Goal: Contribute content: Add original content to the website for others to see

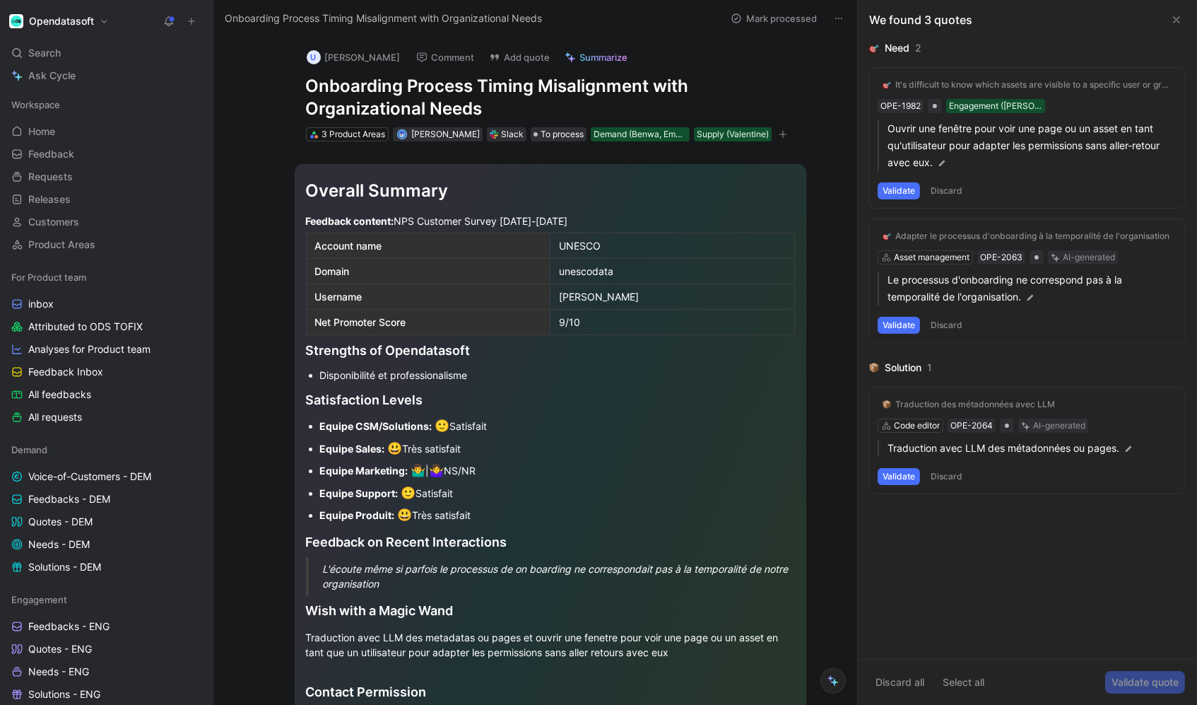
click at [785, 217] on div "Feedback content: NPS Customer Survey [DATE]-[DATE]" at bounding box center [550, 220] width 489 height 15
drag, startPoint x: 305, startPoint y: 452, endPoint x: 312, endPoint y: 166, distance: 285.7
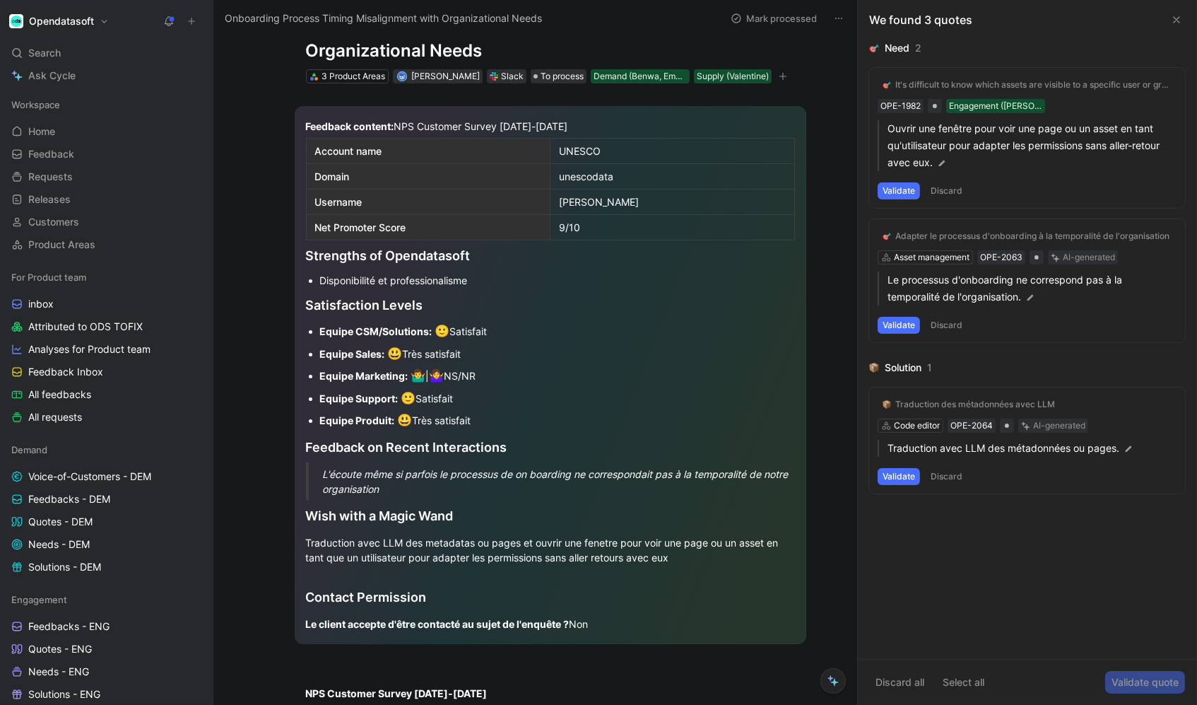
scroll to position [79, 0]
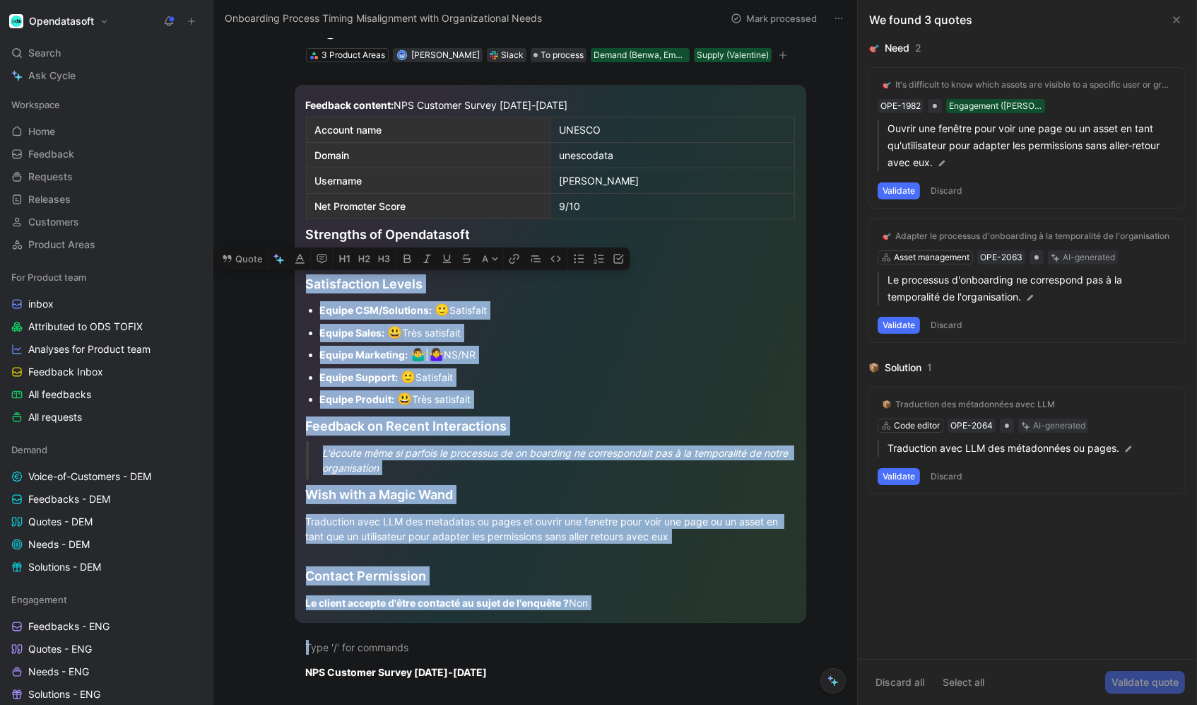
drag, startPoint x: 411, startPoint y: 645, endPoint x: 367, endPoint y: 250, distance: 396.9
click at [367, 250] on div "Feedback content: NPS Customer Survey [DATE]-[DATE] Account name UNESCO Domain …" at bounding box center [550, 686] width 614 height 1248
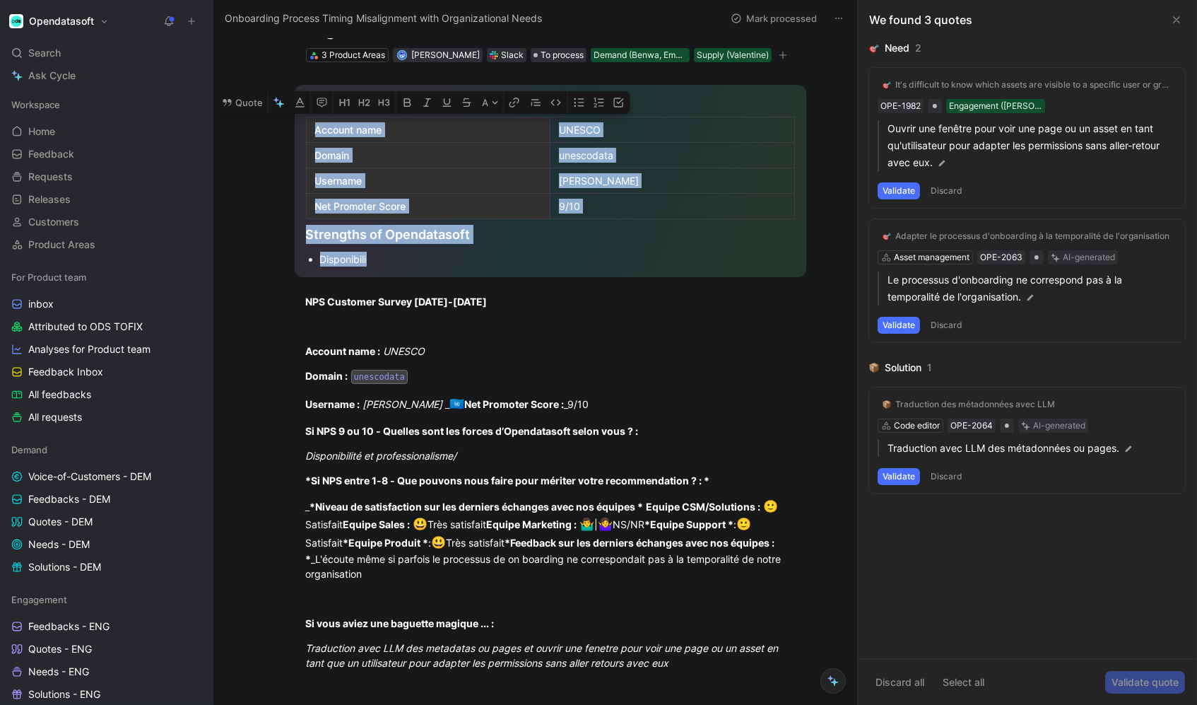
drag, startPoint x: 392, startPoint y: 254, endPoint x: 314, endPoint y: 98, distance: 174.8
click at [313, 98] on div "Feedback content: NPS Customer Survey [DATE]-[DATE] Account name UNESCO Domain …" at bounding box center [551, 181] width 512 height 192
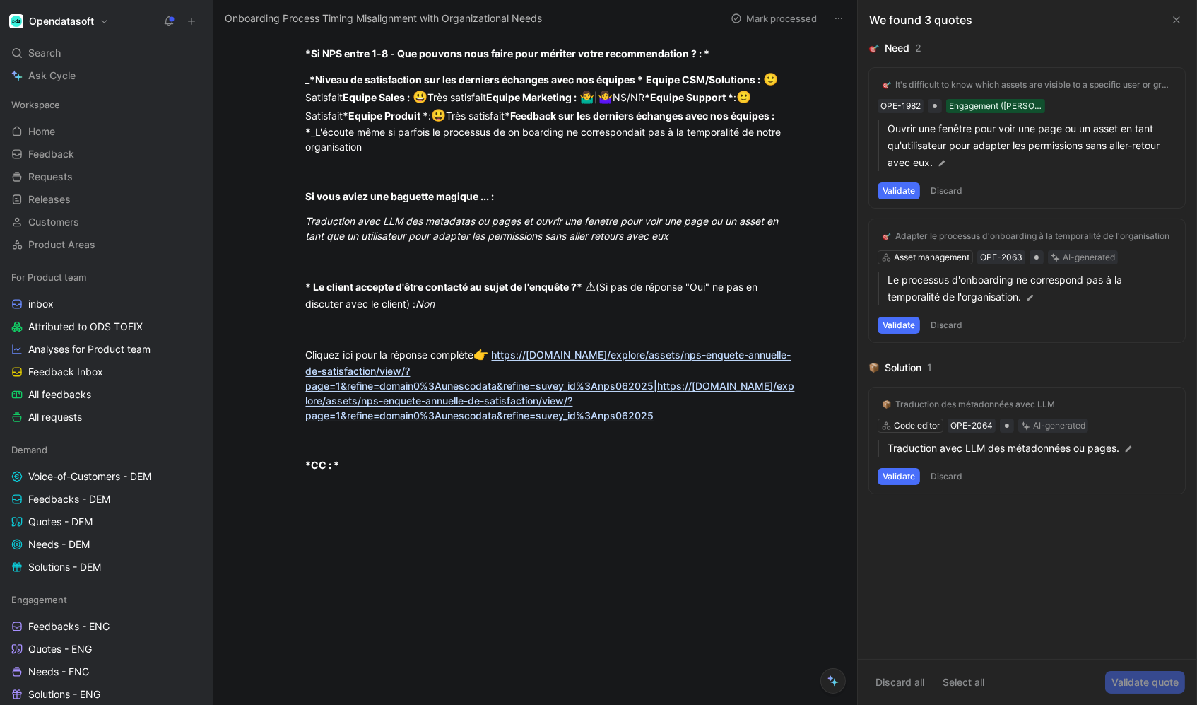
scroll to position [289, 0]
drag, startPoint x: 411, startPoint y: 456, endPoint x: 319, endPoint y: 418, distance: 100.2
click at [319, 418] on div "NPS Customer Survey [DATE]-[DATE] Account name : UNESCO Domain : unescodata Use…" at bounding box center [550, 182] width 614 height 661
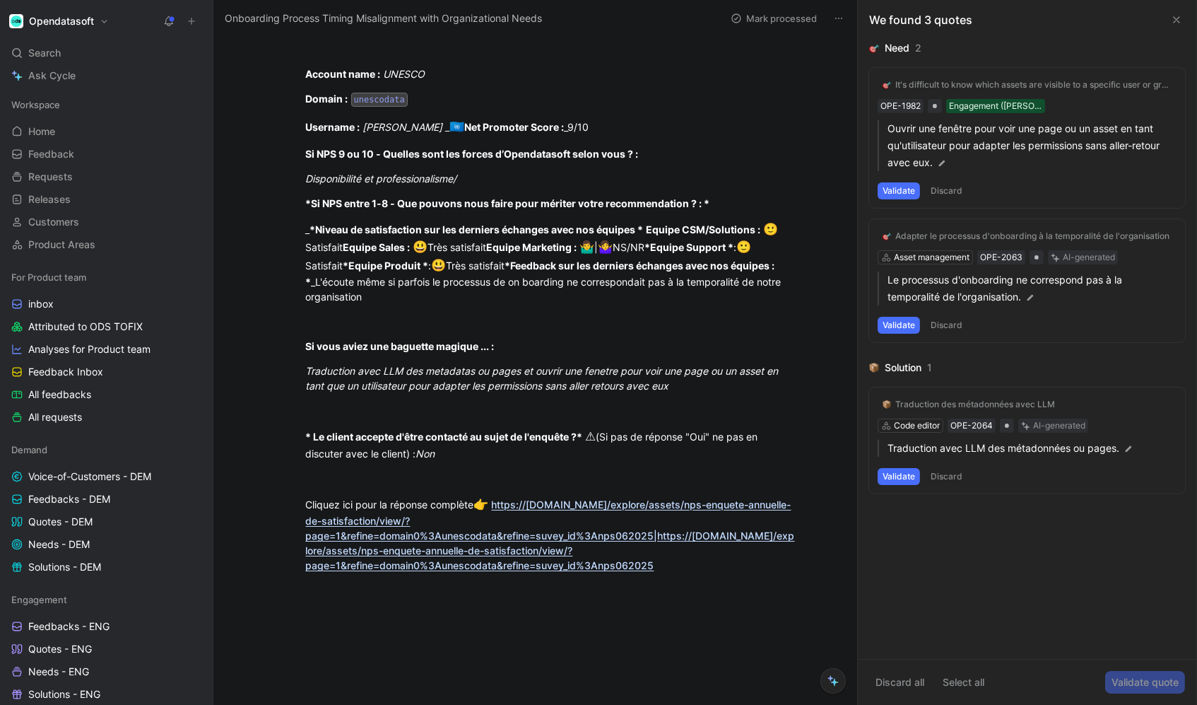
scroll to position [61, 0]
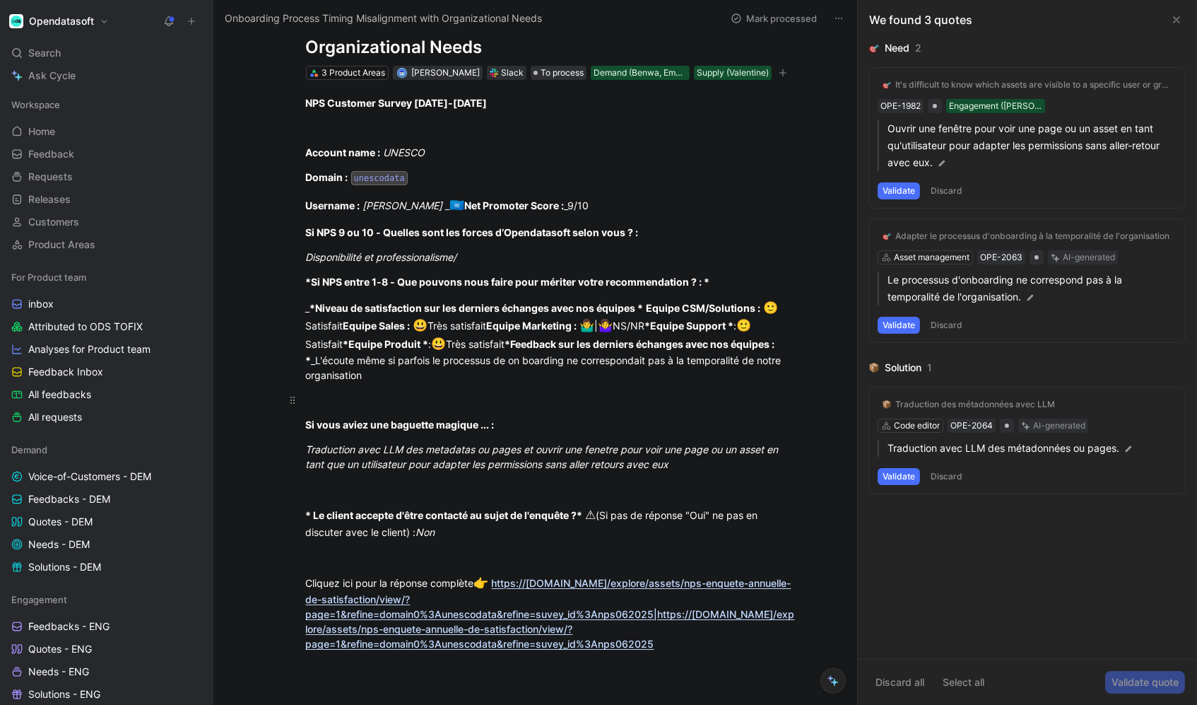
click at [404, 392] on div at bounding box center [550, 399] width 489 height 15
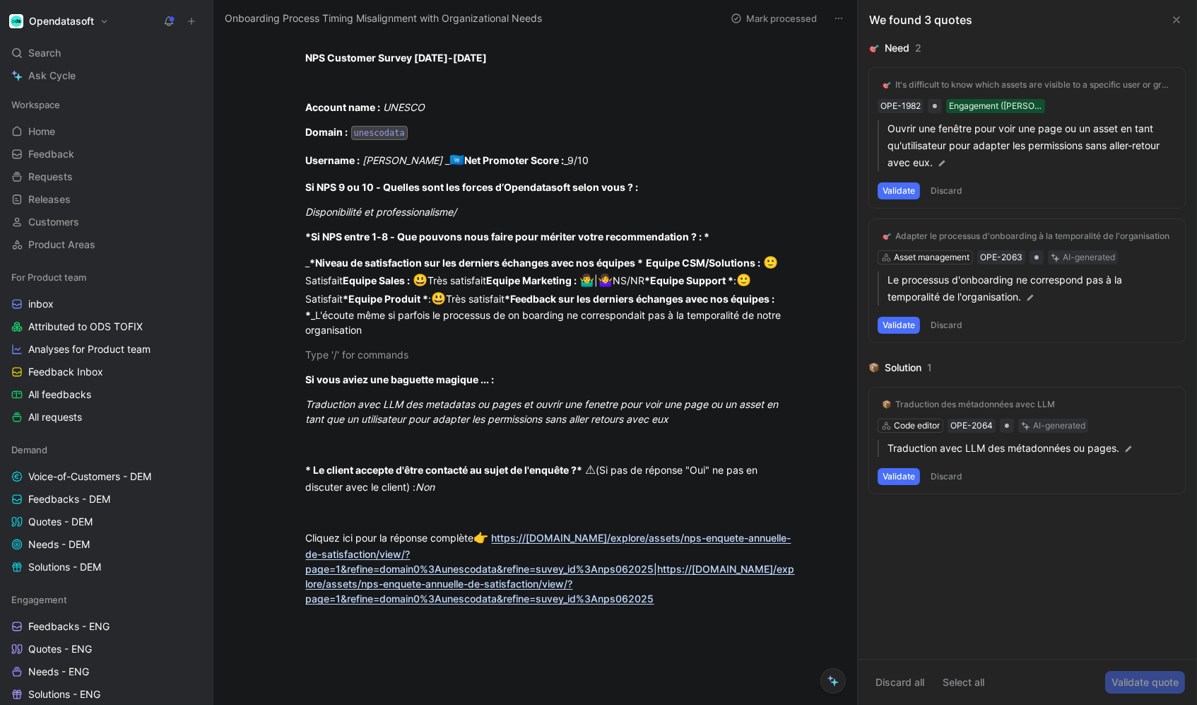
scroll to position [112, 0]
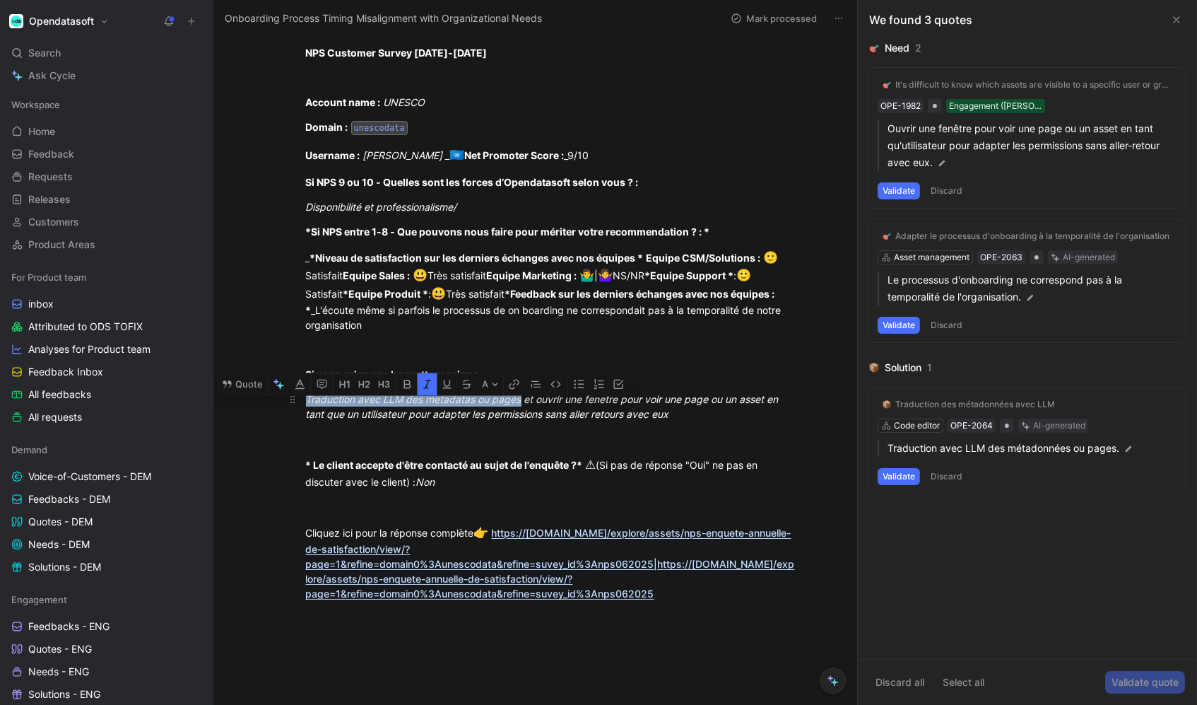
drag, startPoint x: 307, startPoint y: 389, endPoint x: 522, endPoint y: 389, distance: 214.2
click at [241, 373] on button "Quote" at bounding box center [243, 384] width 50 height 23
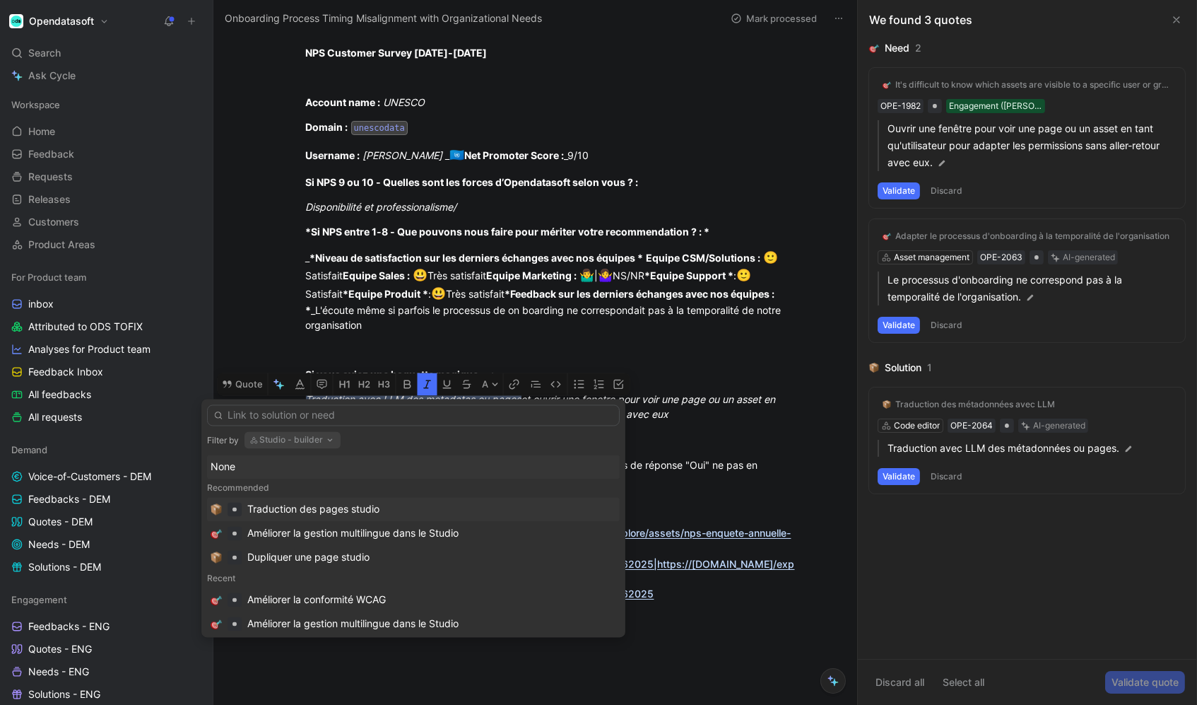
click at [397, 507] on div "Traduction des pages studio" at bounding box center [431, 509] width 369 height 17
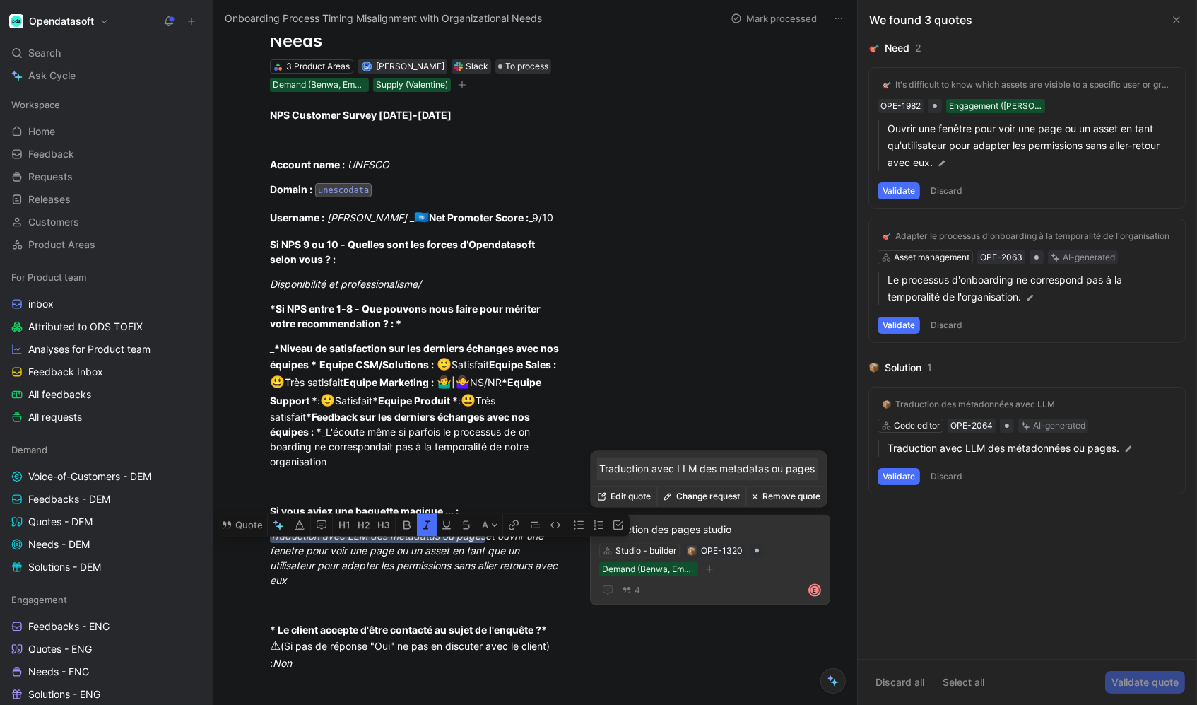
click at [633, 500] on button "Edit quote" at bounding box center [625, 497] width 66 height 20
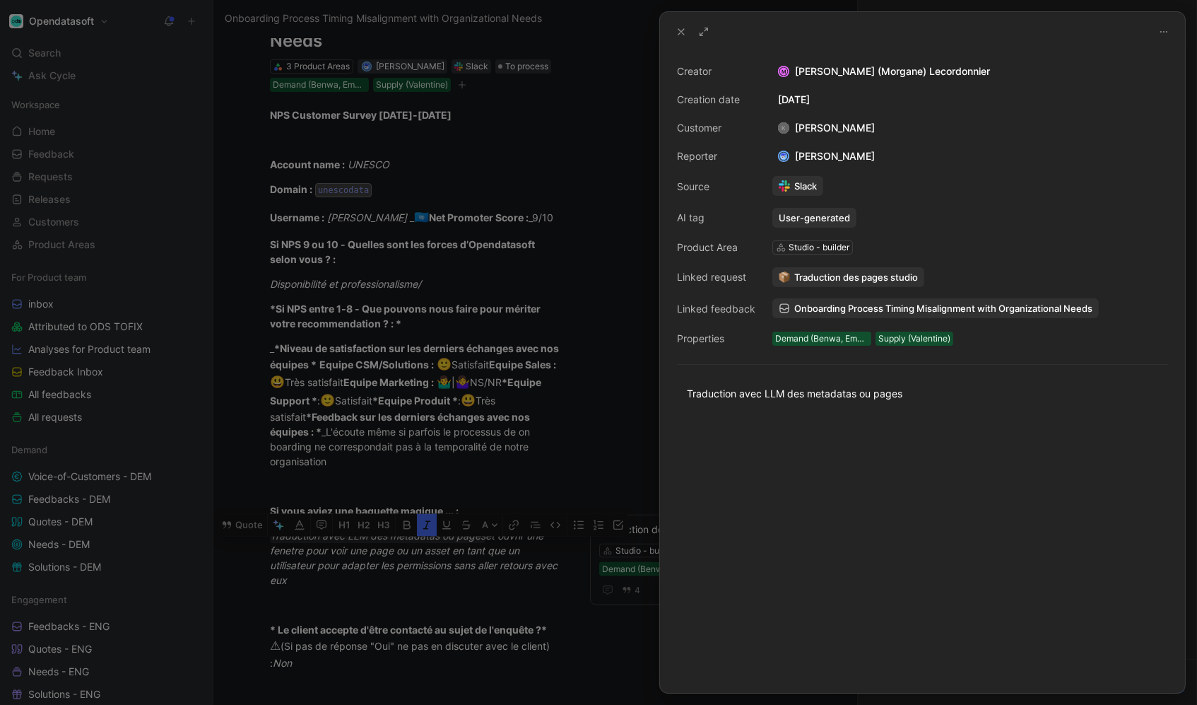
click at [824, 280] on span "Traduction des pages studio" at bounding box center [857, 277] width 124 height 13
click at [508, 558] on div at bounding box center [598, 352] width 1197 height 705
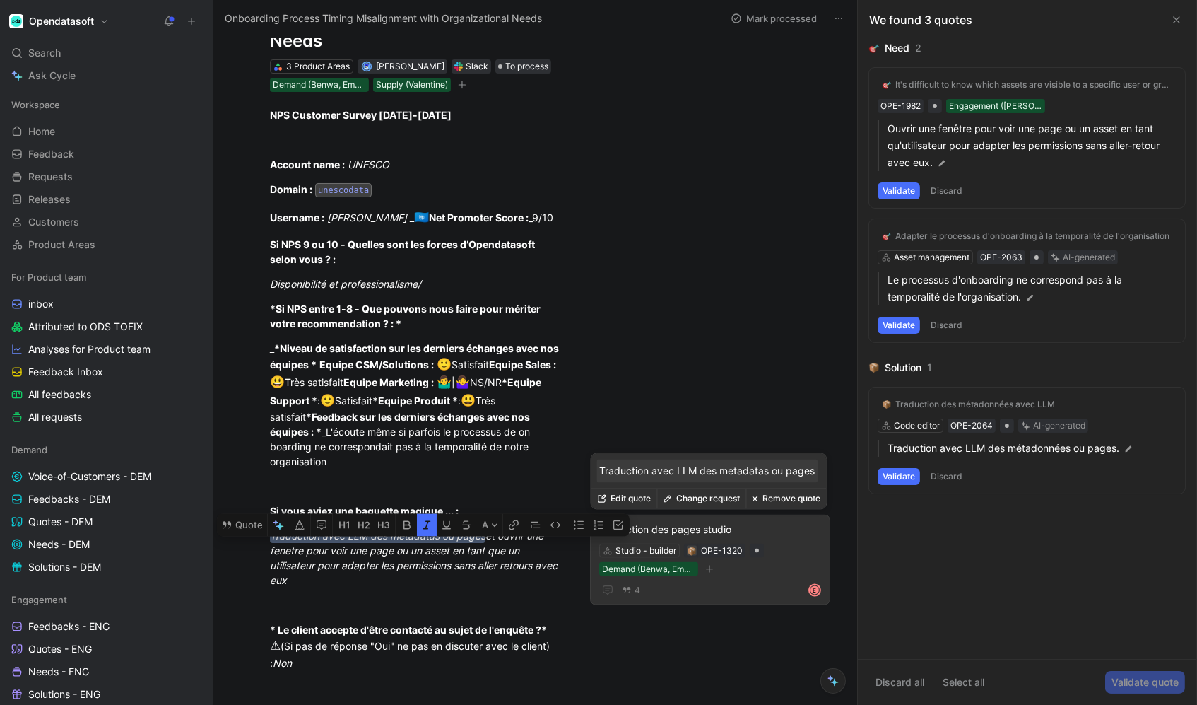
click at [687, 534] on div "Traduction des pages studio" at bounding box center [710, 529] width 222 height 17
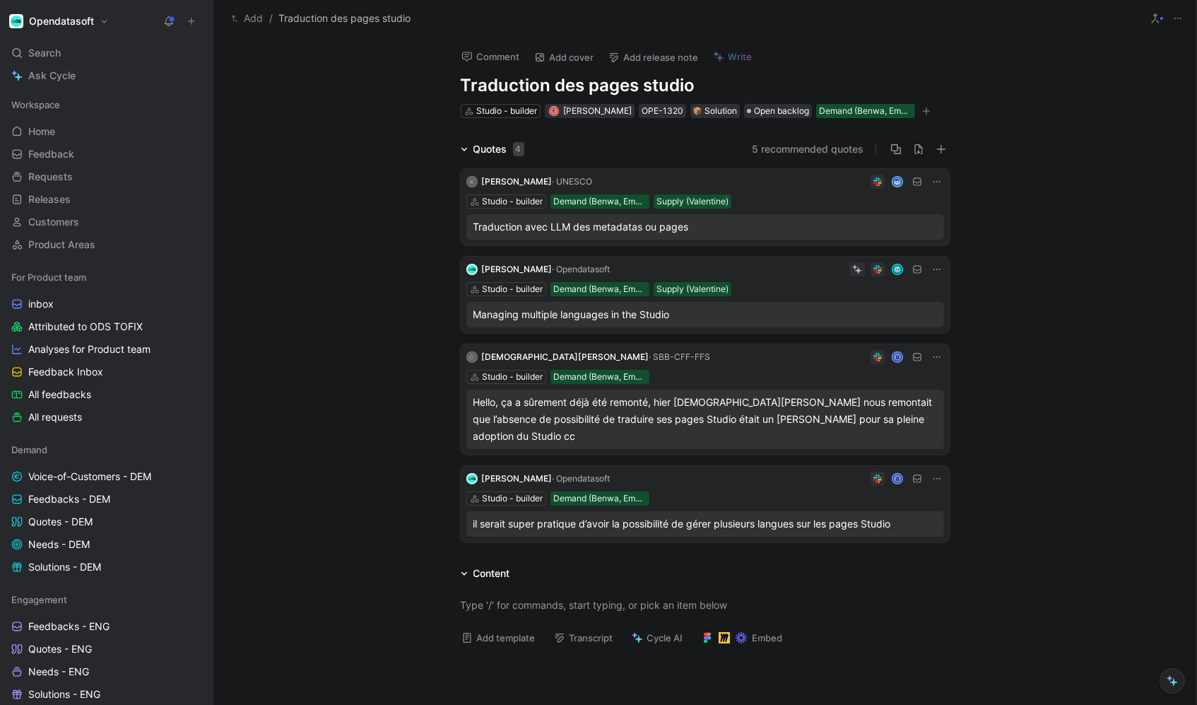
click at [592, 88] on h1 "Traduction des pages studio" at bounding box center [705, 85] width 489 height 23
drag, startPoint x: 510, startPoint y: 86, endPoint x: 548, endPoint y: 82, distance: 38.3
click at [548, 82] on h1 "Traduction des pages studio" at bounding box center [705, 85] width 489 height 23
click at [420, 152] on div "Quotes 4 5 recommended quotes K [PERSON_NAME] · UNESCO Studio - builder Demand …" at bounding box center [704, 344] width 983 height 407
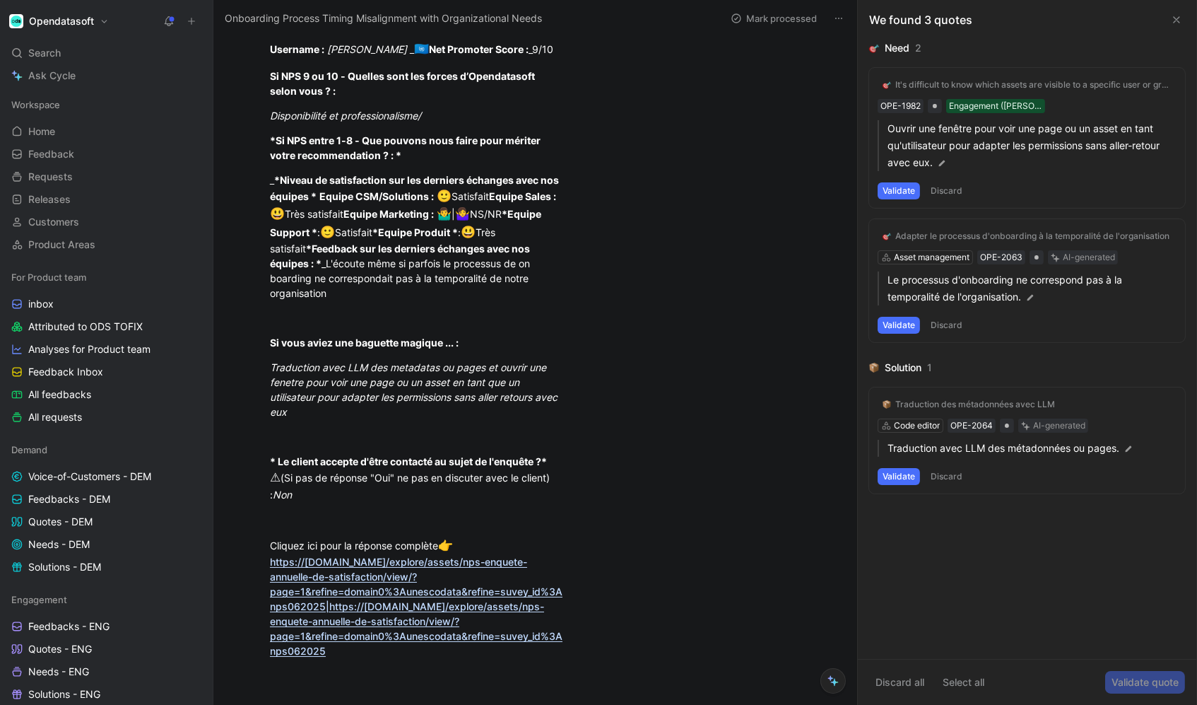
scroll to position [279, 0]
drag, startPoint x: 274, startPoint y: 355, endPoint x: 486, endPoint y: 356, distance: 212.1
click at [486, 362] on em "Traduction avec LLM des metadatas ou pages et ouvrir une fenetre pour voir une …" at bounding box center [415, 390] width 291 height 57
click at [244, 346] on button "Quote" at bounding box center [242, 357] width 50 height 23
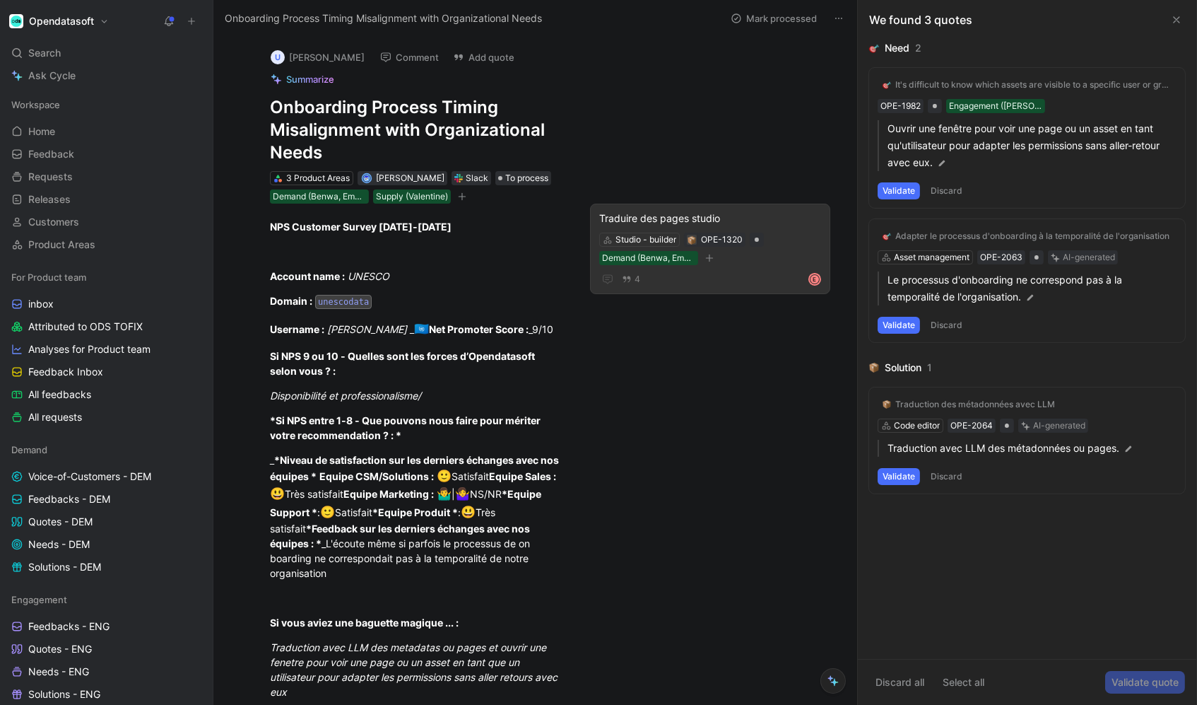
scroll to position [0, 0]
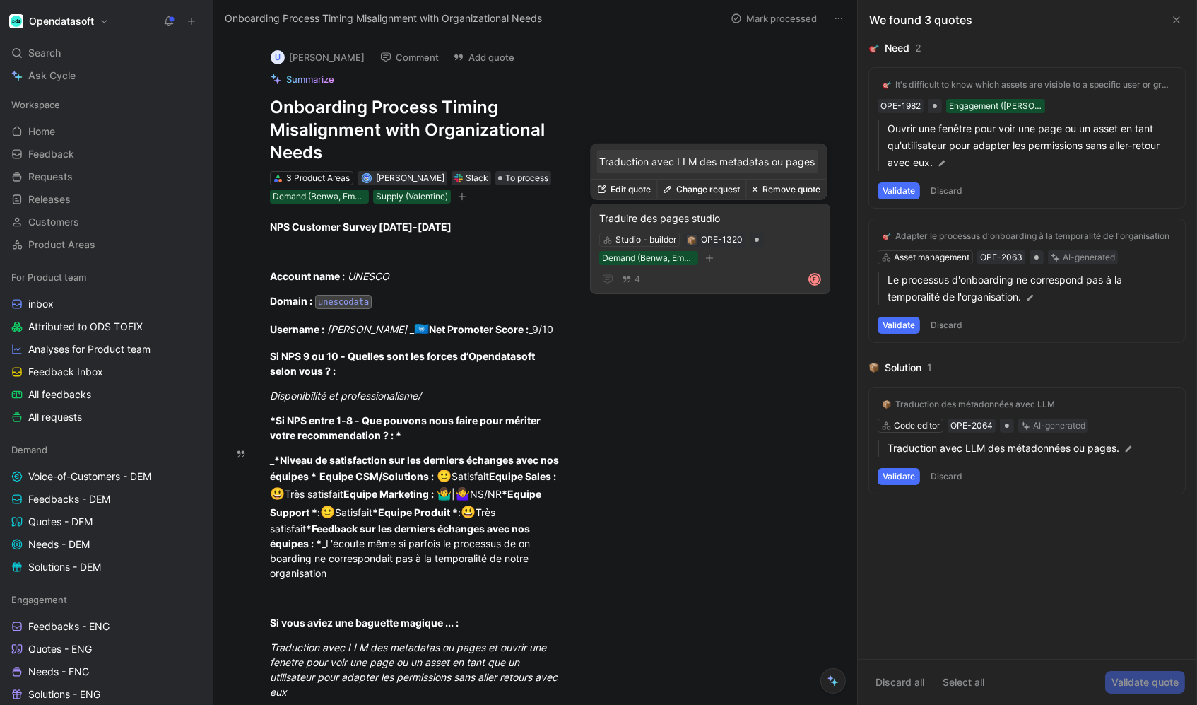
click at [667, 215] on div "Traduire des pages studio" at bounding box center [710, 218] width 222 height 17
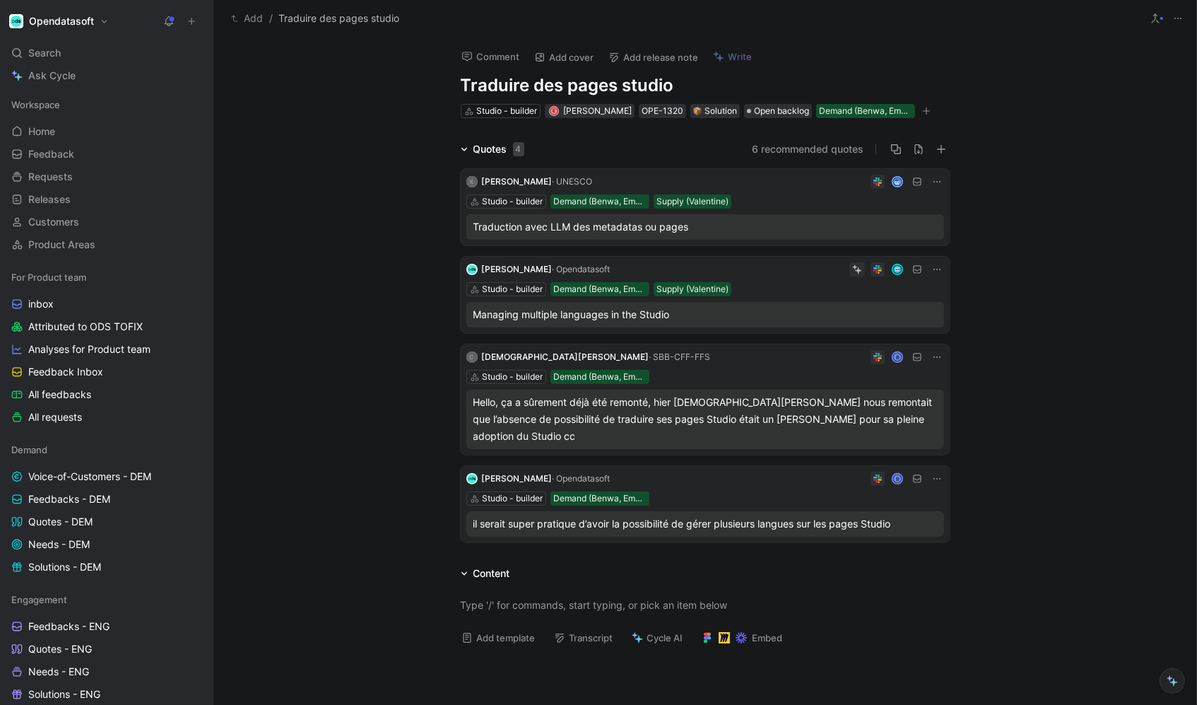
click at [479, 565] on div "Content" at bounding box center [492, 573] width 37 height 17
click at [470, 565] on div "Content" at bounding box center [485, 573] width 61 height 17
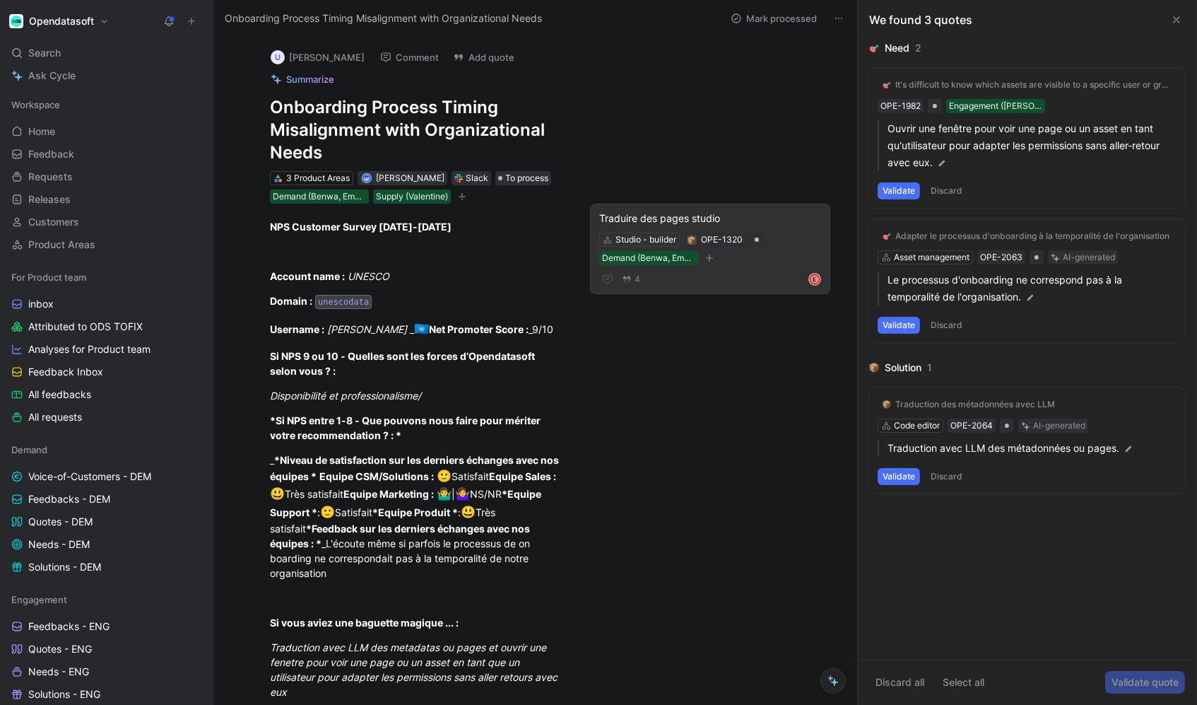
click at [953, 189] on button "Discard" at bounding box center [947, 190] width 42 height 17
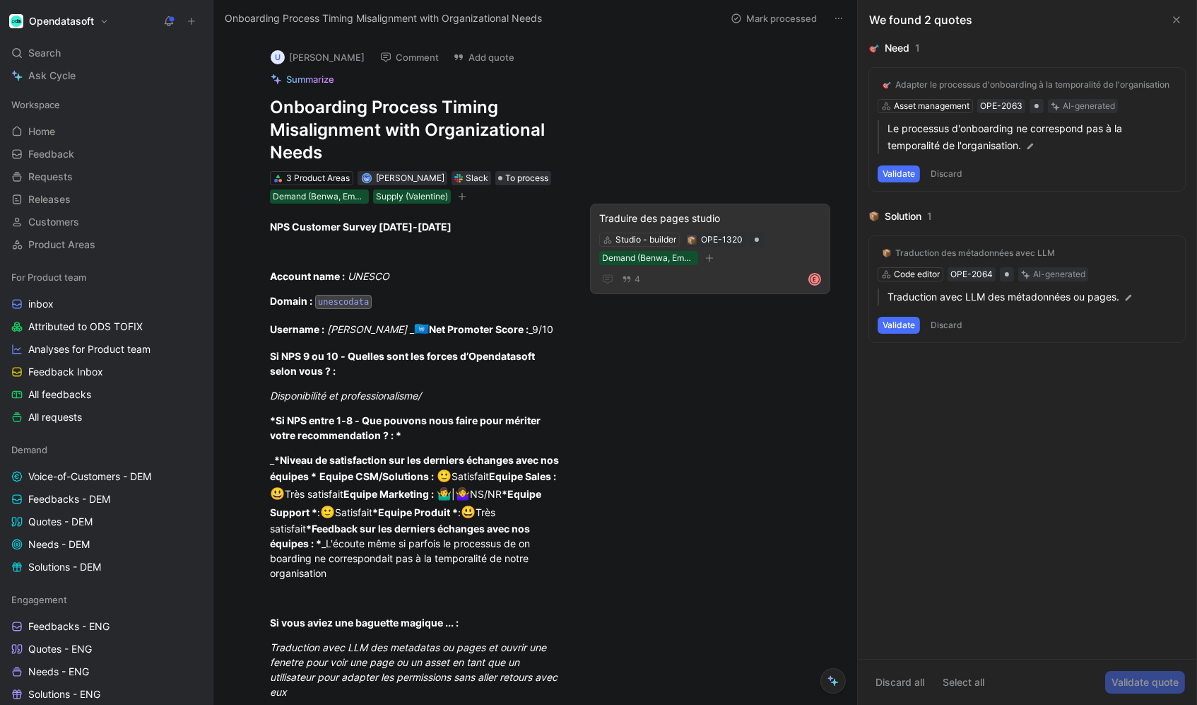
click at [955, 169] on button "Discard" at bounding box center [947, 173] width 42 height 17
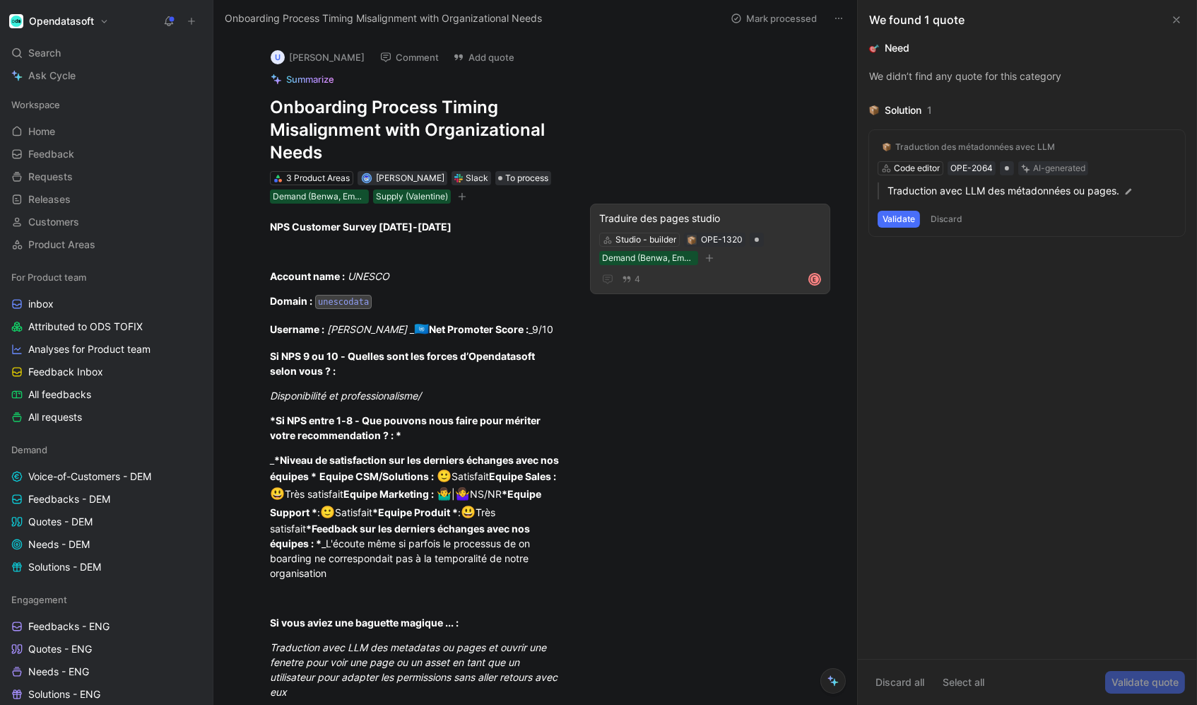
click at [957, 215] on button "Discard" at bounding box center [947, 219] width 42 height 17
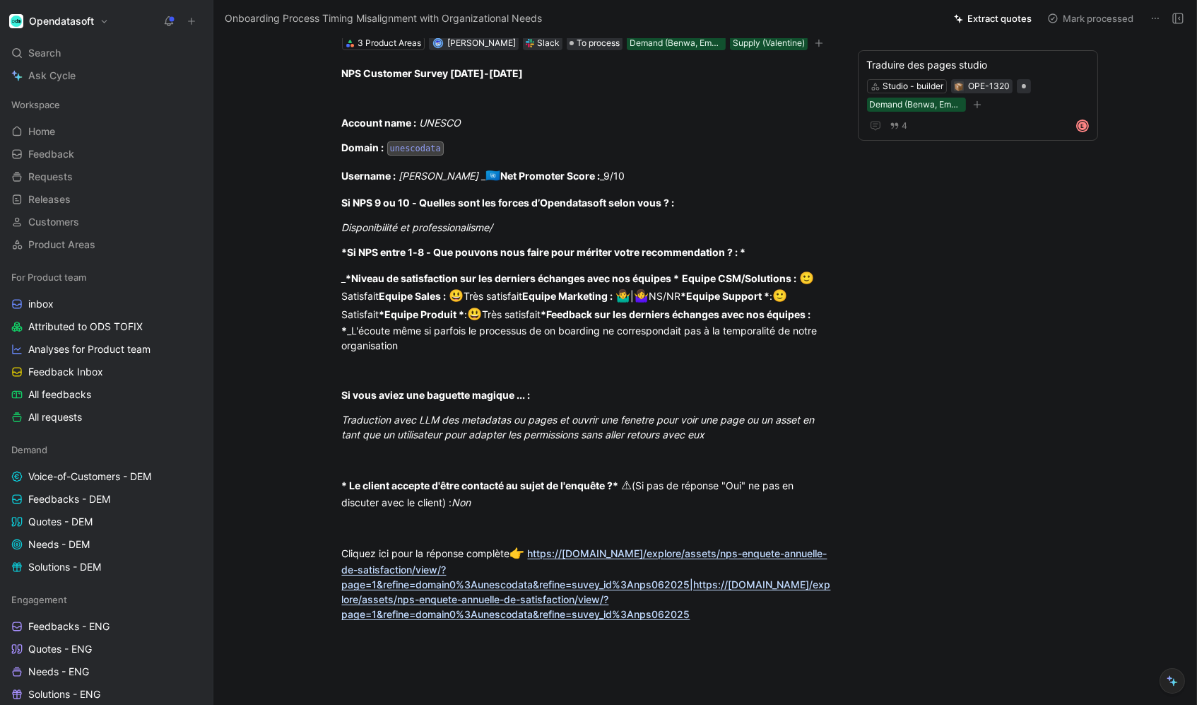
scroll to position [221, 0]
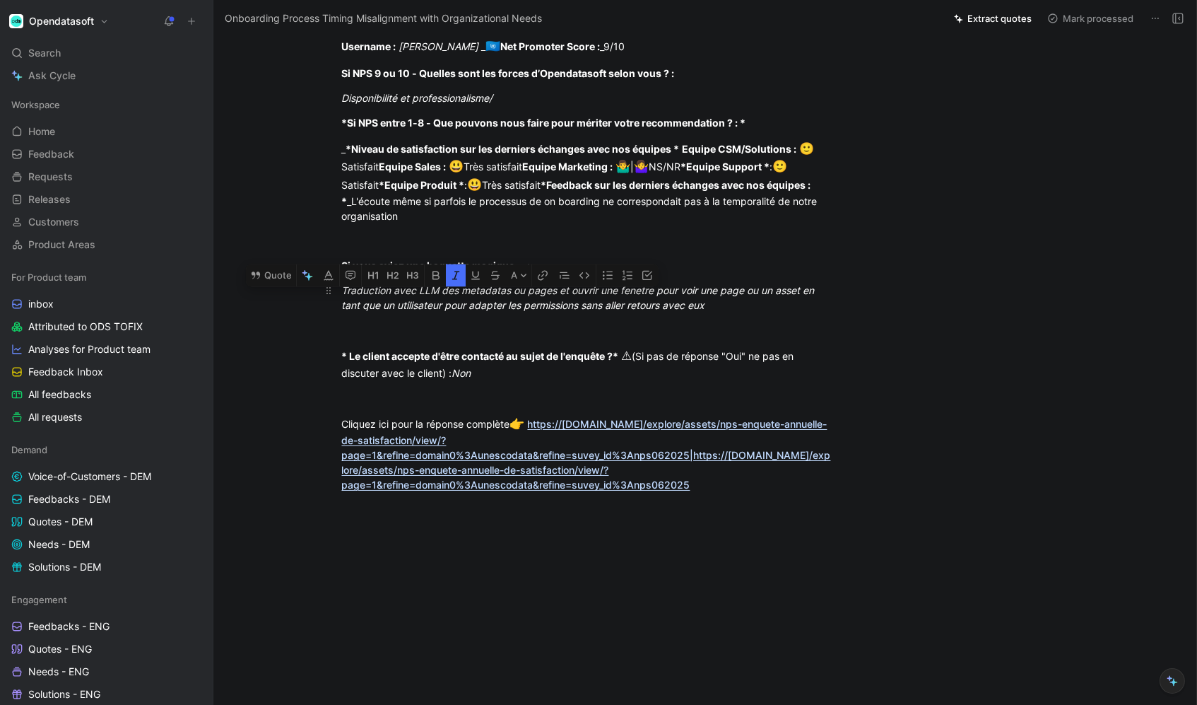
drag, startPoint x: 346, startPoint y: 281, endPoint x: 558, endPoint y: 279, distance: 211.4
click at [558, 284] on em "Traduction avec LLM des metadatas ou pages et ouvrir une fenetre pour voir une …" at bounding box center [580, 297] width 476 height 27
click at [342, 284] on em "Traduction avec LLM des metadatas ou pages et ouvrir une fenetre pour voir une …" at bounding box center [580, 297] width 476 height 27
click at [276, 264] on button "Quote" at bounding box center [269, 275] width 50 height 23
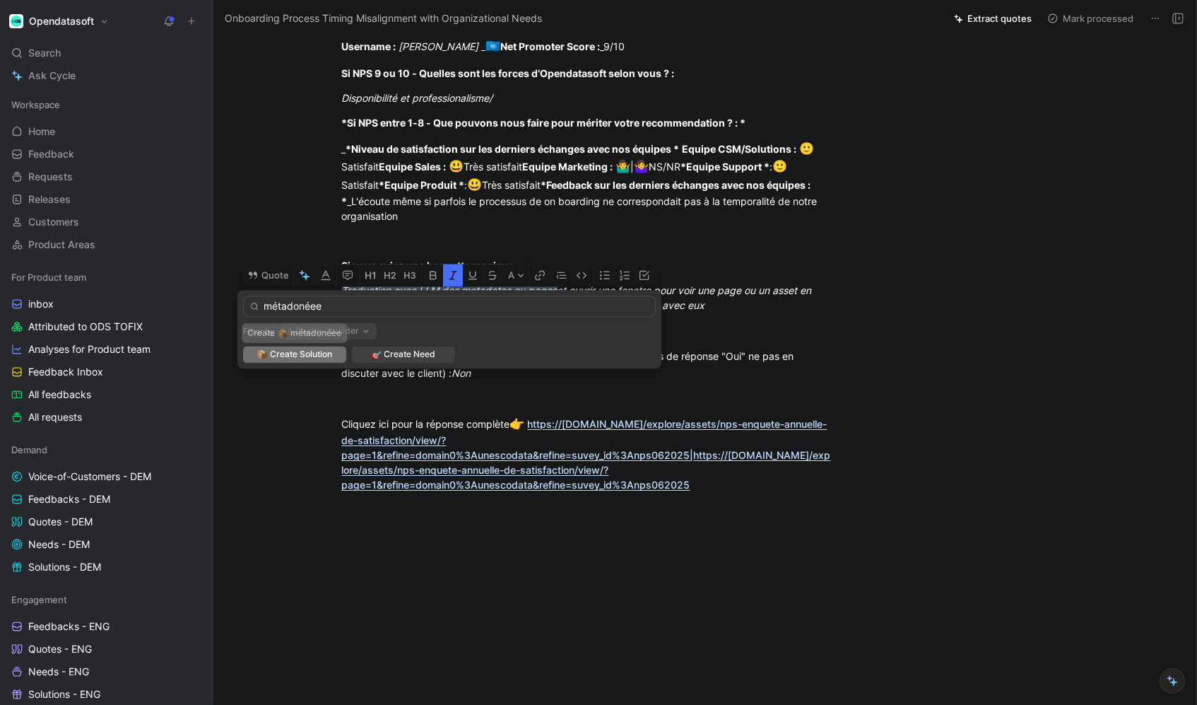
type input "métadonéee"
click at [346, 324] on button "Studio - builder" at bounding box center [329, 331] width 96 height 17
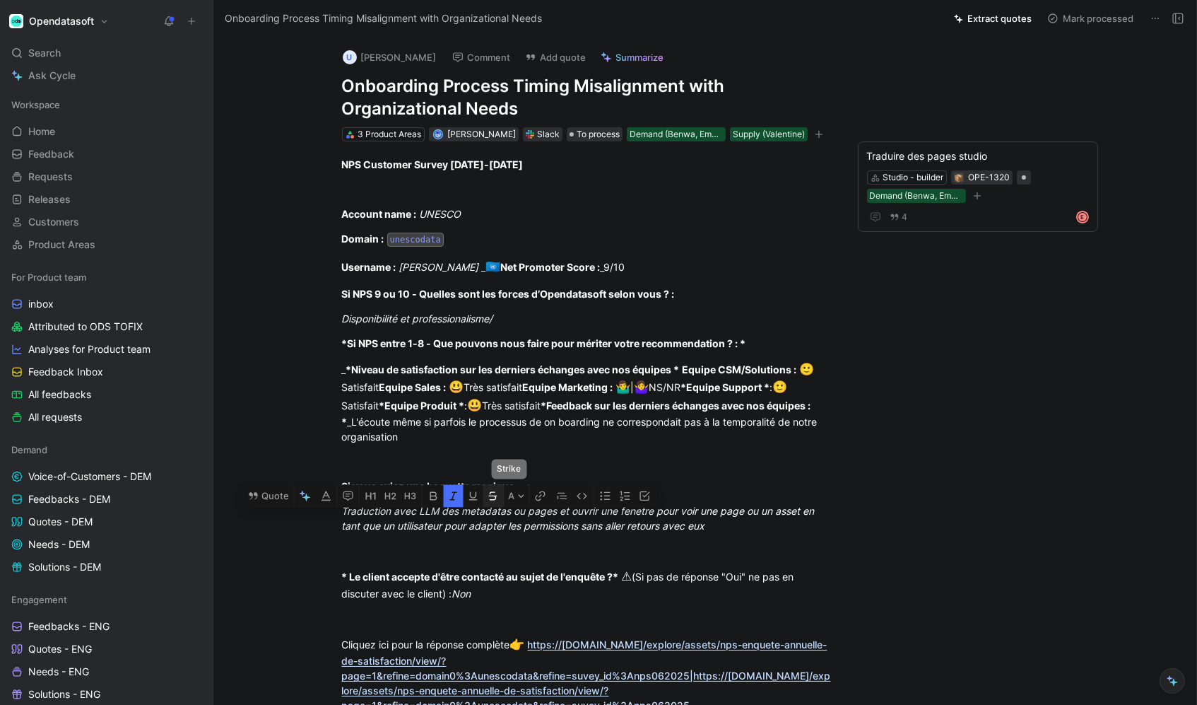
scroll to position [212, 0]
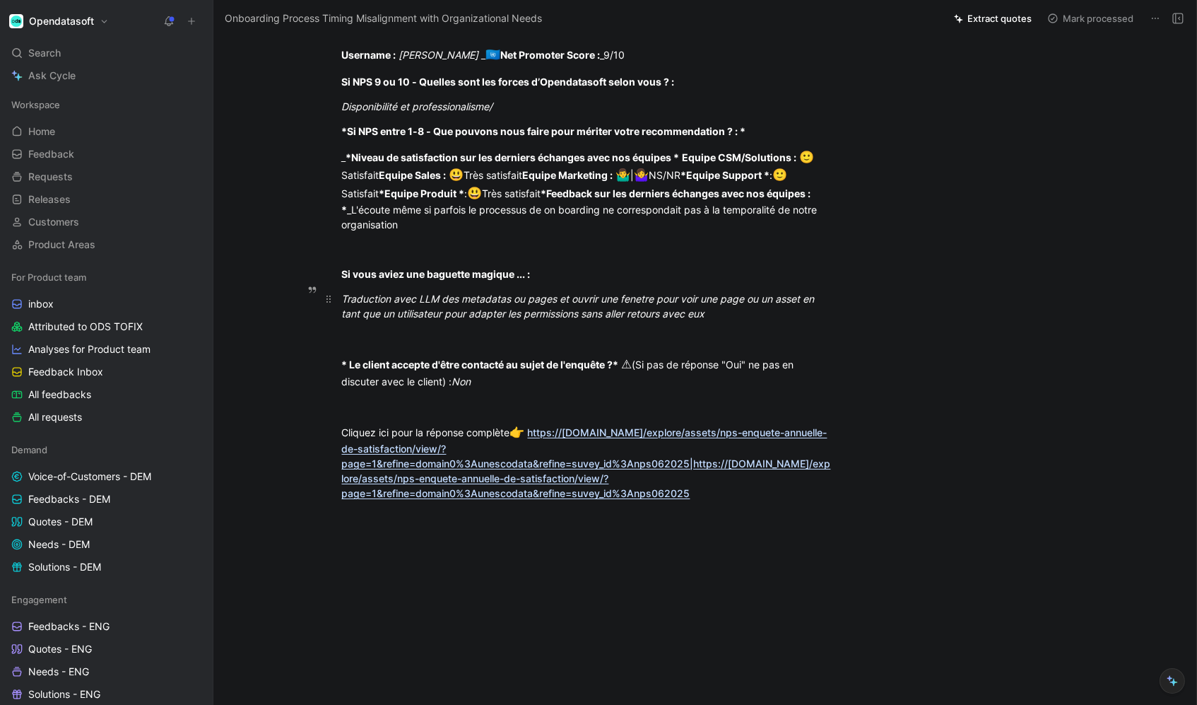
click at [348, 294] on em "Traduction avec LLM des metadatas ou pages et ouvrir une fenetre pour voir une …" at bounding box center [580, 306] width 476 height 27
click at [557, 293] on em "Traduction avec LLM des metadatas ou pages et ouvrir une fenetre pour voir une …" at bounding box center [580, 306] width 476 height 27
click at [274, 272] on button "Quote" at bounding box center [269, 283] width 50 height 23
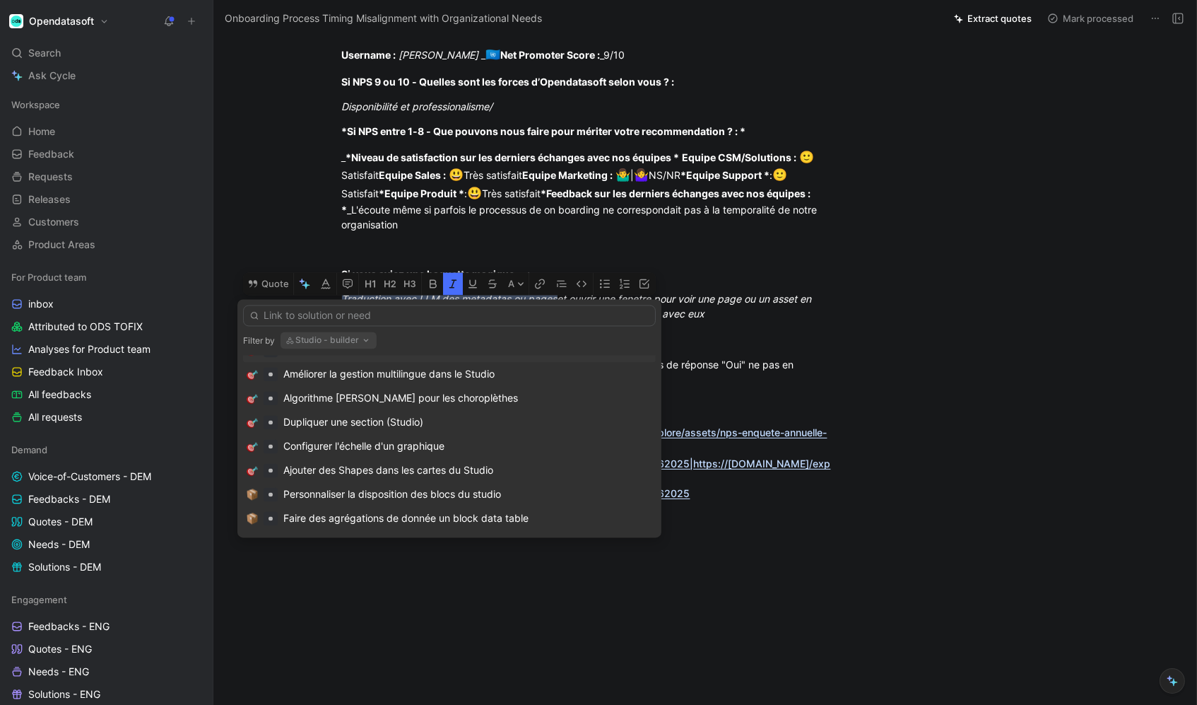
scroll to position [151, 0]
click at [358, 337] on button "Studio - builder" at bounding box center [329, 340] width 96 height 17
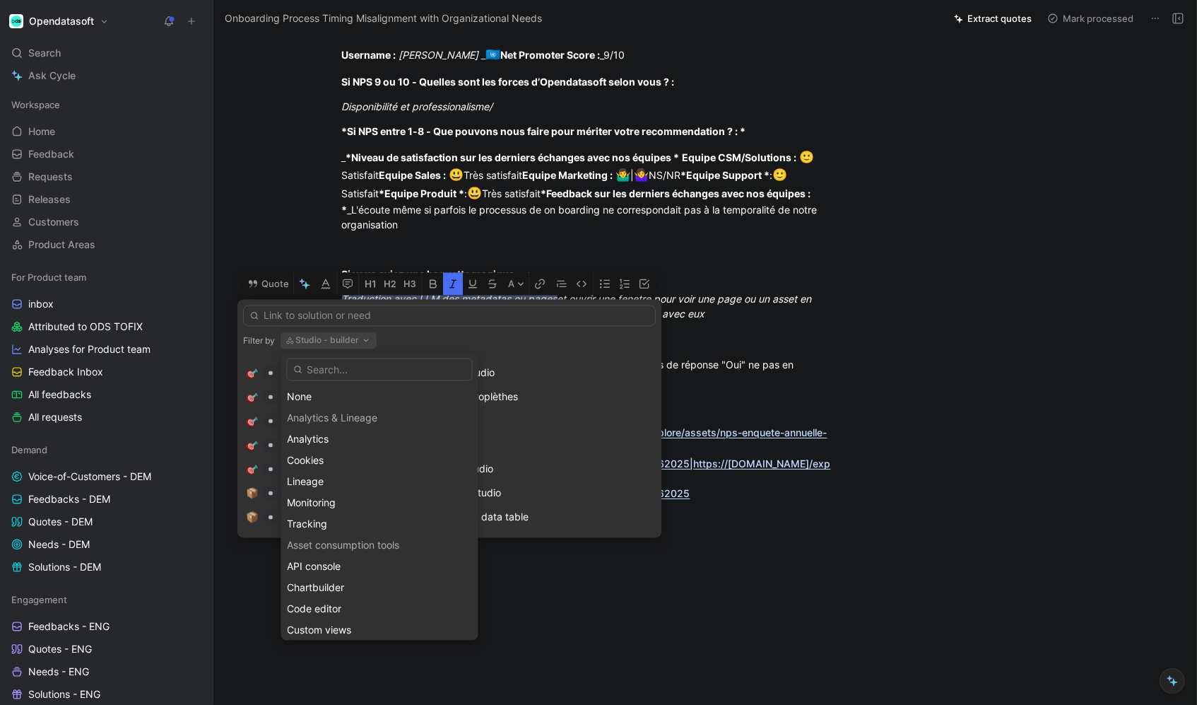
type input "c"
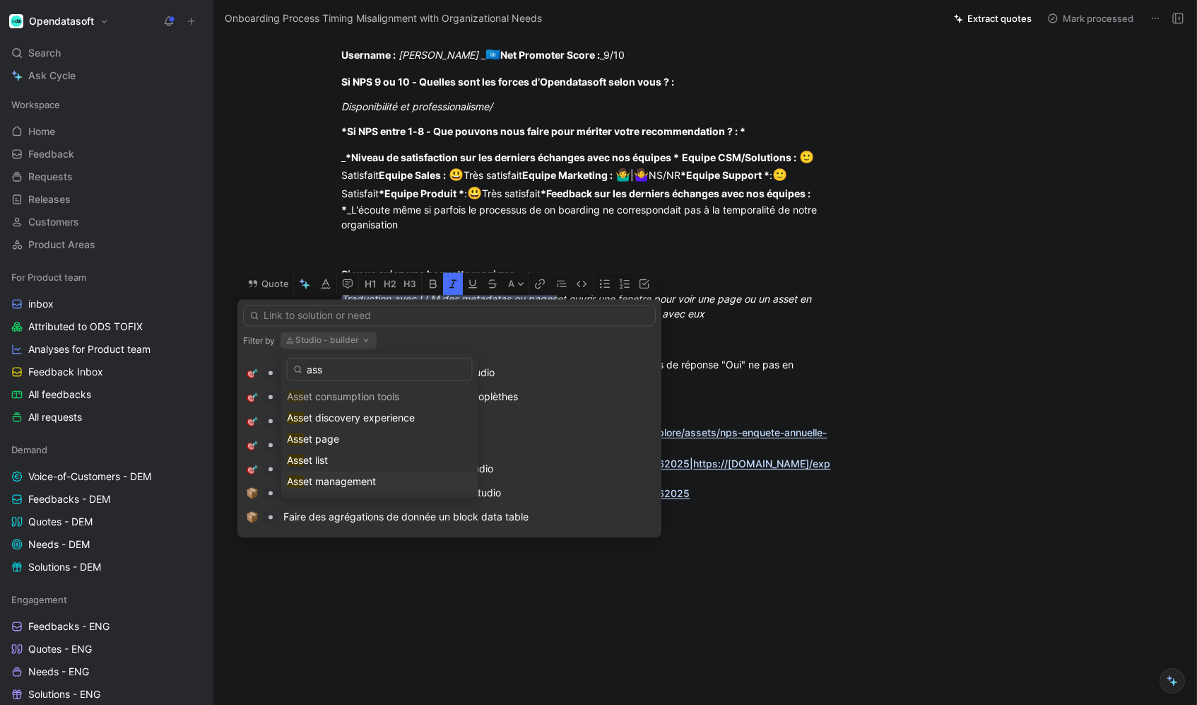
type input "ass"
click at [361, 483] on span "et management" at bounding box center [340, 482] width 73 height 12
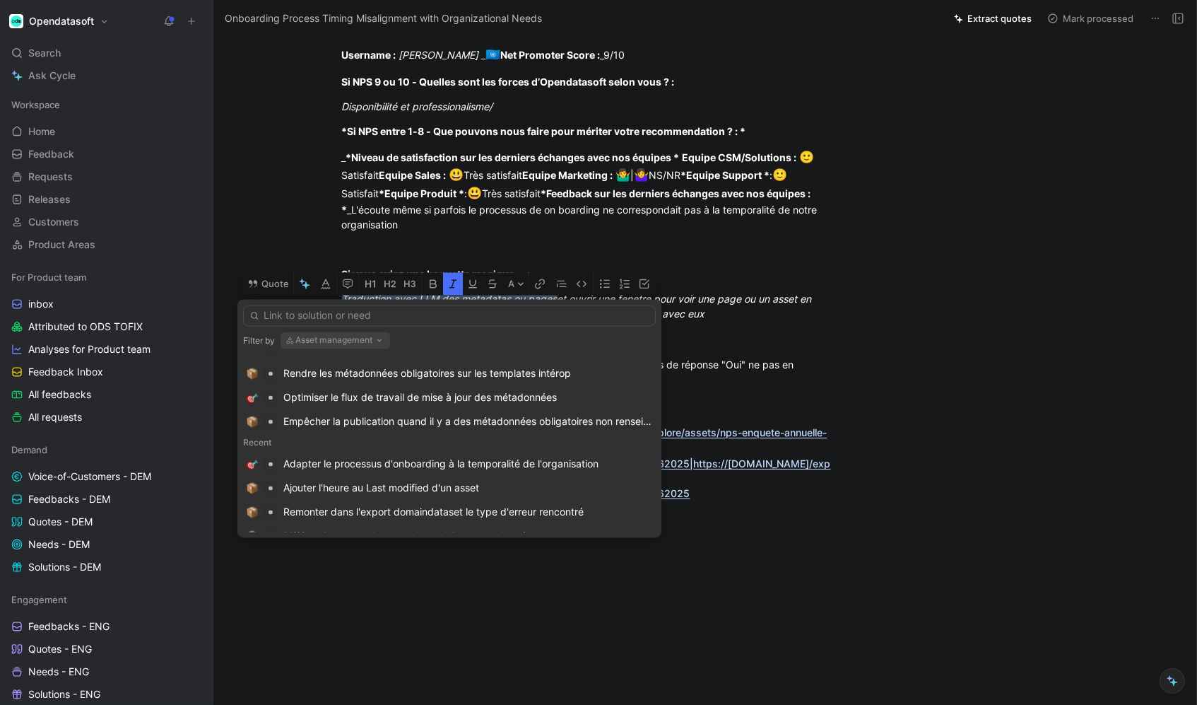
scroll to position [205, 0]
click at [316, 318] on input "text" at bounding box center [449, 315] width 413 height 21
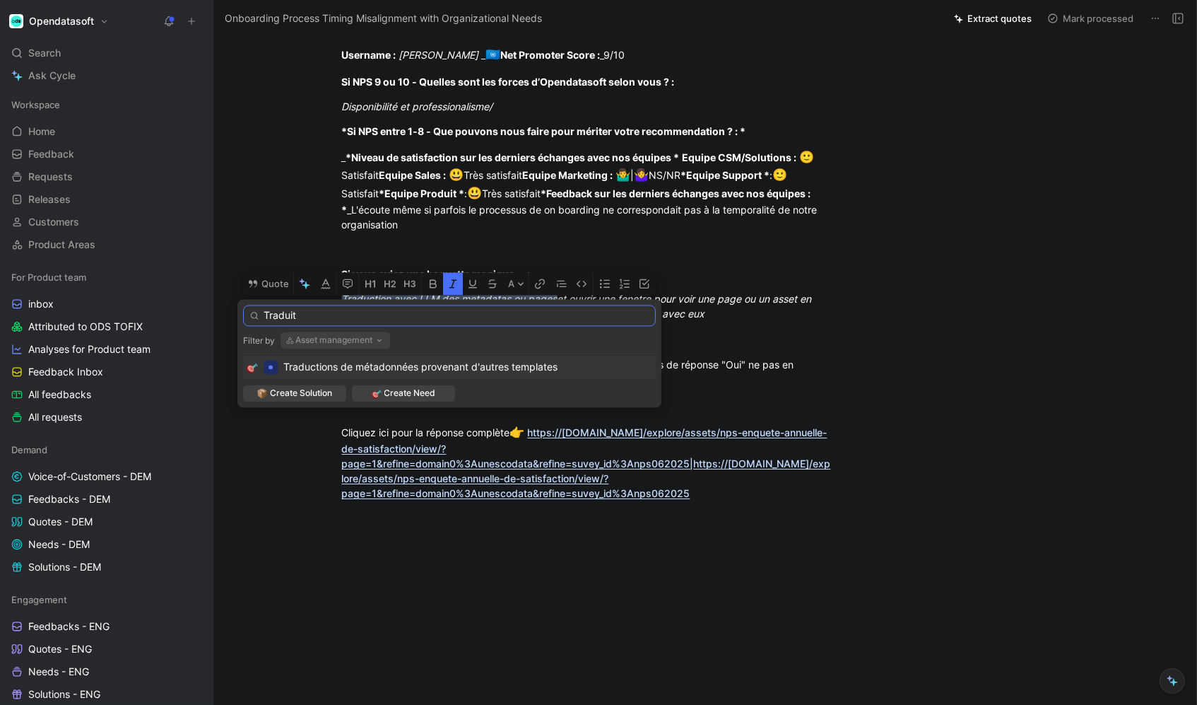
type input "Traduit"
drag, startPoint x: 316, startPoint y: 318, endPoint x: 369, endPoint y: 340, distance: 57.4
click at [369, 340] on button "Asset management" at bounding box center [336, 340] width 110 height 17
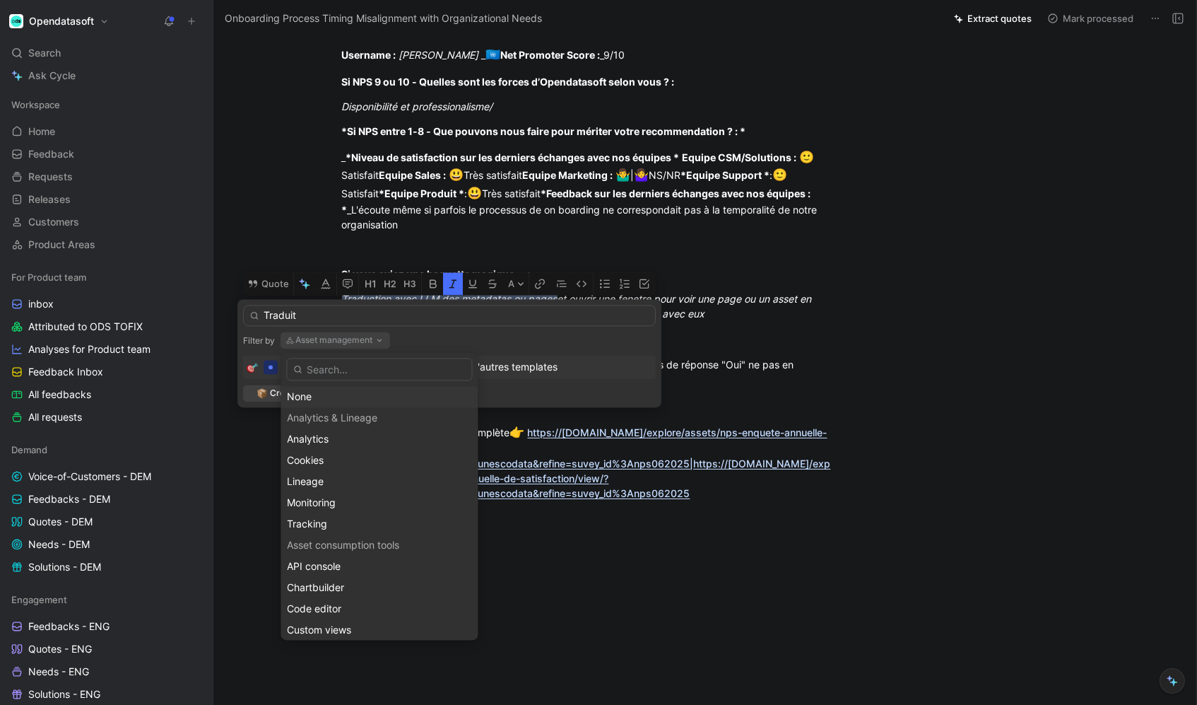
click at [350, 399] on div "None" at bounding box center [380, 397] width 184 height 17
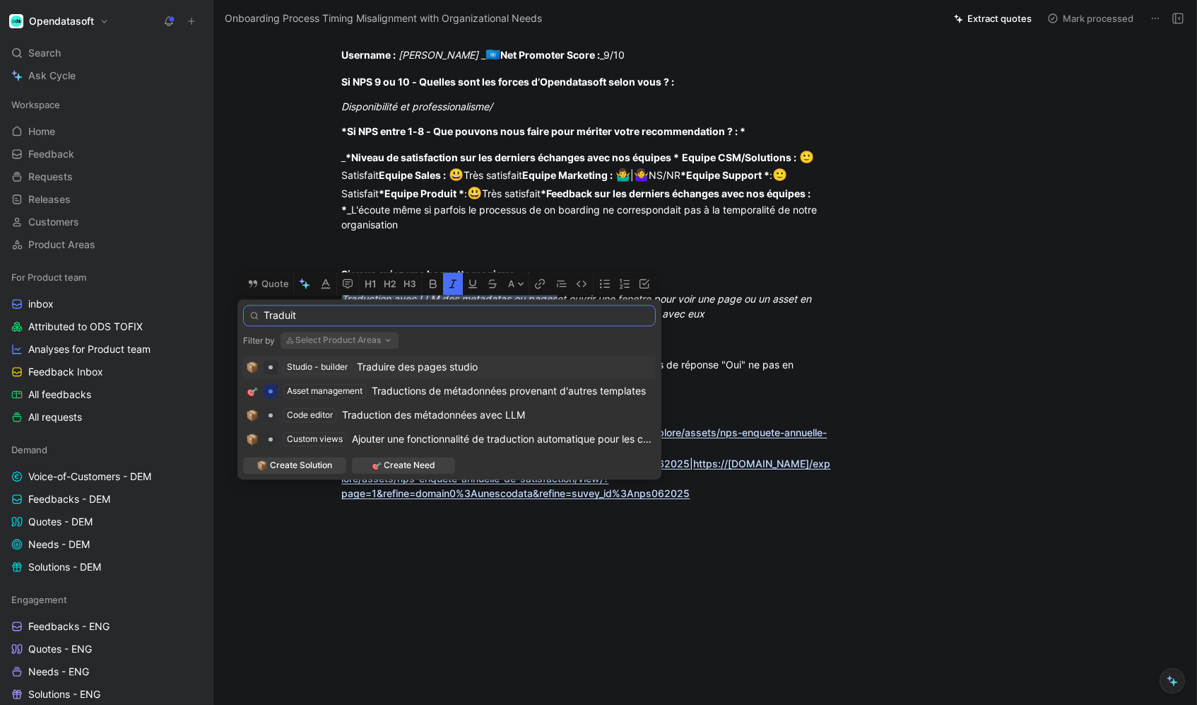
click at [332, 310] on input "Traduit" at bounding box center [449, 315] width 413 height 21
drag, startPoint x: 332, startPoint y: 310, endPoint x: 463, endPoint y: 397, distance: 157.2
click at [463, 397] on span "Traductions de métadonnées provenant d'autres templates" at bounding box center [509, 391] width 274 height 12
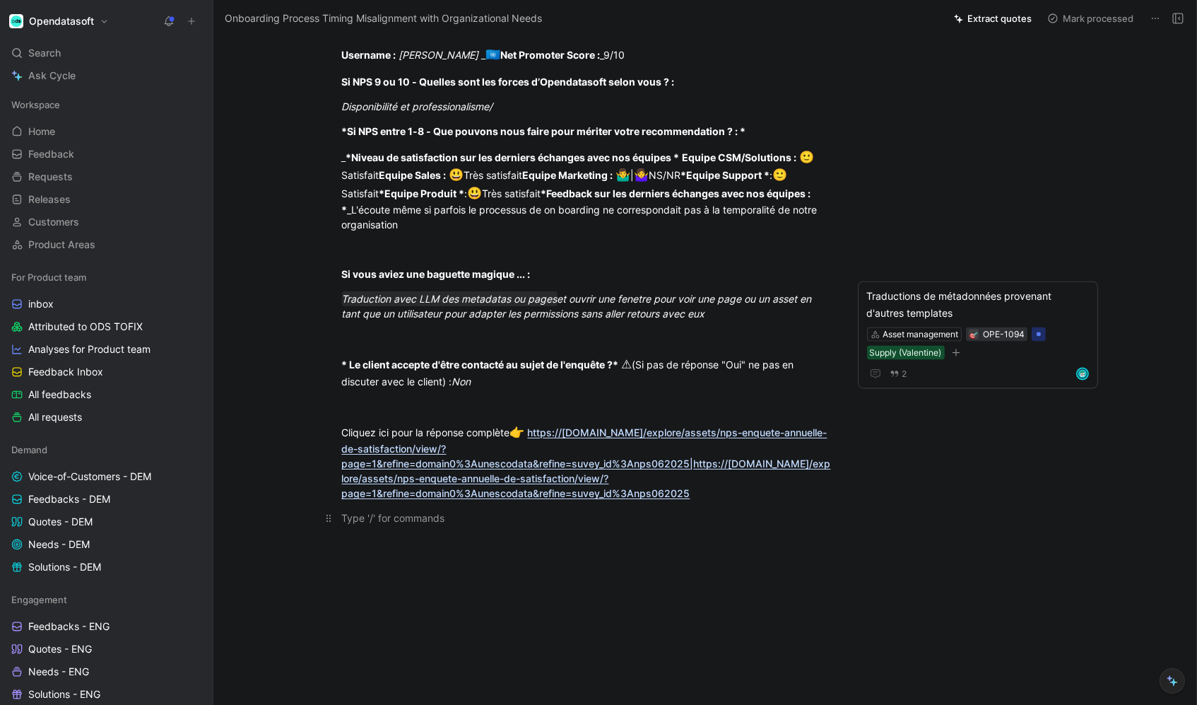
click at [845, 506] on p at bounding box center [586, 517] width 543 height 23
